Goal: Navigation & Orientation: Understand site structure

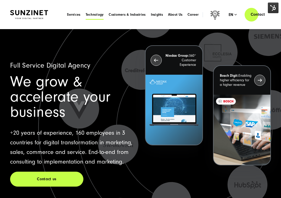
click at [102, 15] on span "Technology" at bounding box center [95, 14] width 18 height 5
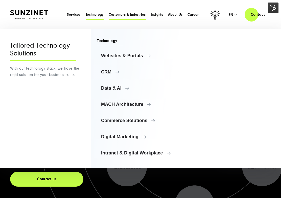
click at [130, 14] on span "Customers & Industries" at bounding box center [127, 14] width 37 height 5
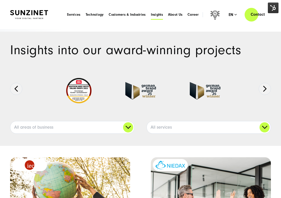
click at [156, 14] on span "Insights" at bounding box center [157, 14] width 12 height 5
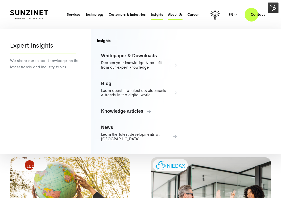
click at [178, 15] on span "About Us" at bounding box center [175, 14] width 14 height 5
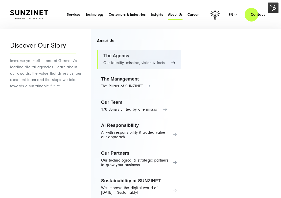
scroll to position [9, 0]
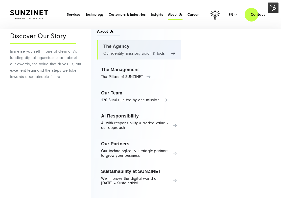
click at [144, 52] on link "The Agency Our identity, mission, vision & facts" at bounding box center [139, 49] width 84 height 19
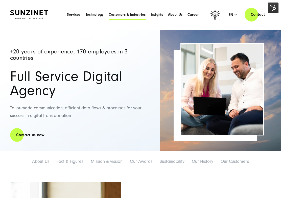
click at [133, 13] on span "Customers & Industries" at bounding box center [127, 14] width 37 height 5
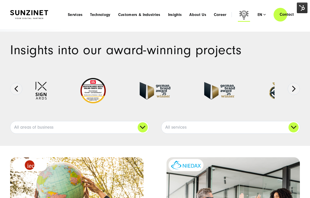
click at [242, 13] on icon at bounding box center [244, 16] width 12 height 12
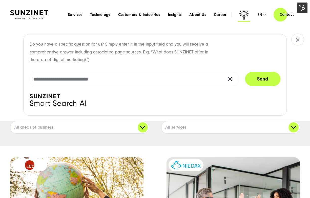
click at [242, 13] on icon at bounding box center [244, 16] width 12 height 12
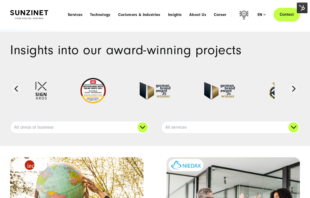
click at [281, 14] on link "Contact" at bounding box center [286, 14] width 26 height 14
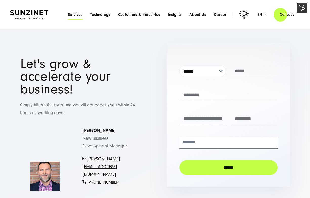
drag, startPoint x: 79, startPoint y: 18, endPoint x: 79, endPoint y: 15, distance: 2.8
click at [79, 18] on div "Menu Services Menu Full Service Digital Agency We solve complex challenges and …" at bounding box center [182, 14] width 236 height 14
click at [80, 14] on span "Services" at bounding box center [75, 14] width 15 height 5
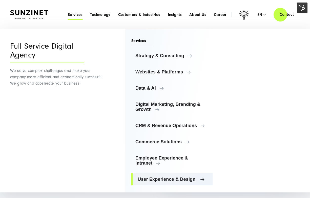
click at [171, 182] on link "User Experience & Design" at bounding box center [171, 179] width 81 height 12
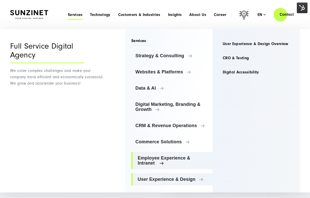
click at [171, 159] on span "Employee Experience & Intranet" at bounding box center [172, 160] width 71 height 10
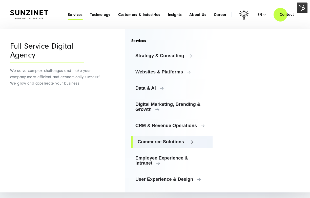
click at [162, 136] on link "Commerce Solutions" at bounding box center [171, 141] width 81 height 12
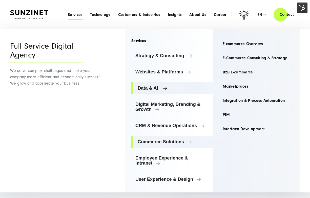
click at [153, 87] on span "Data & AI" at bounding box center [172, 87] width 71 height 5
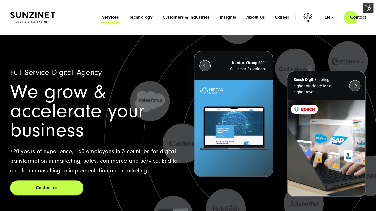
click at [116, 17] on span "Services" at bounding box center [110, 17] width 17 height 5
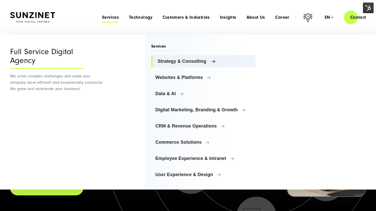
click at [174, 64] on link "Strategy & Consulting" at bounding box center [203, 61] width 104 height 12
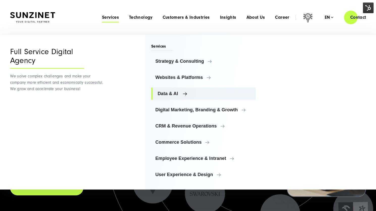
click at [173, 95] on span "Data & AI" at bounding box center [205, 93] width 94 height 5
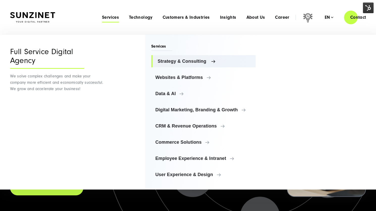
click at [191, 63] on span "Strategy & Consulting" at bounding box center [205, 61] width 94 height 5
